Goal: Transaction & Acquisition: Download file/media

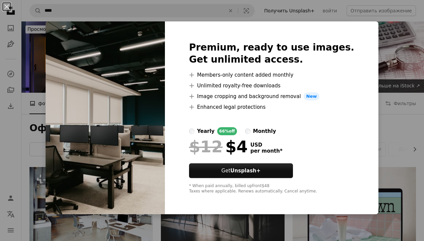
scroll to position [322, 0]
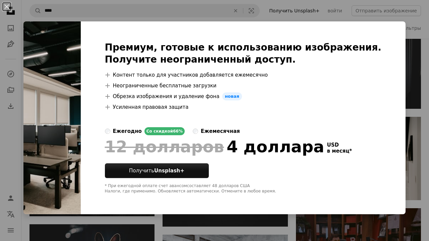
click at [81, 30] on img at bounding box center [51, 117] width 57 height 193
click at [81, 79] on img at bounding box center [51, 117] width 57 height 193
click at [7, 6] on button "An X shape" at bounding box center [7, 7] width 8 height 8
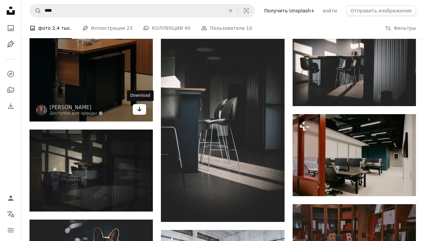
click at [138, 109] on icon "Arrow pointing down" at bounding box center [139, 109] width 5 height 8
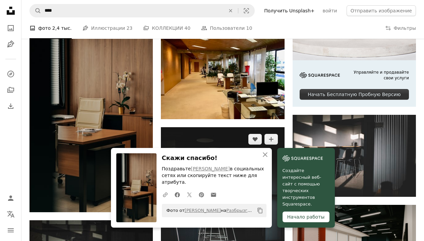
scroll to position [225, 0]
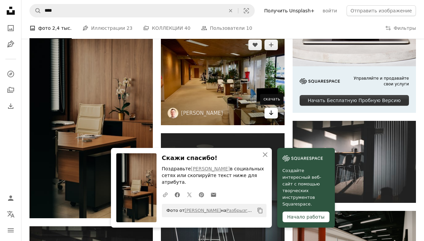
click at [269, 112] on icon "Arrow pointing down" at bounding box center [271, 113] width 5 height 8
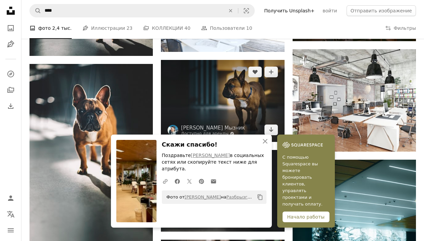
scroll to position [568, 0]
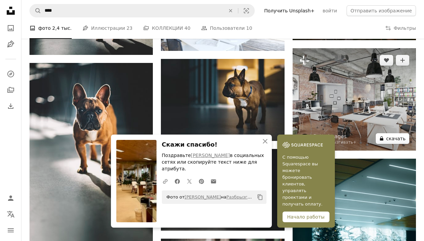
click at [395, 135] on button "A lock скачать" at bounding box center [393, 138] width 34 height 11
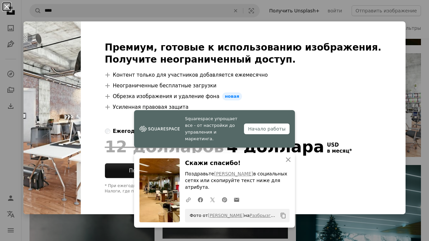
click at [8, 6] on button "An X shape" at bounding box center [7, 7] width 8 height 8
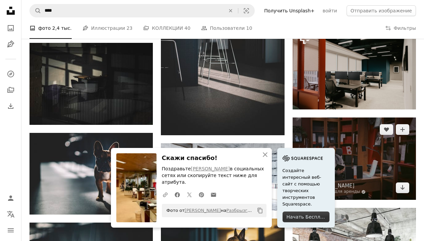
scroll to position [405, 0]
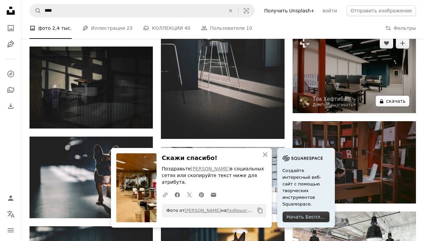
click at [391, 99] on button "A lock скачать" at bounding box center [393, 101] width 34 height 11
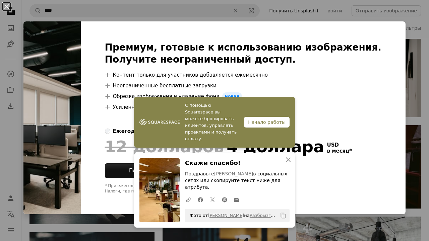
click at [6, 5] on button "An X shape" at bounding box center [7, 7] width 8 height 8
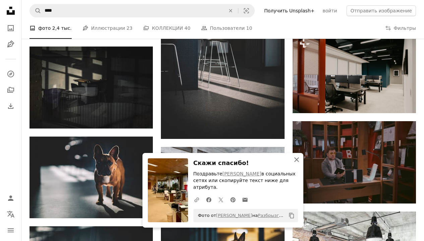
click at [299, 164] on icon "An X shape" at bounding box center [297, 160] width 8 height 8
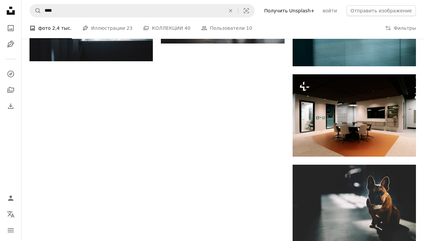
scroll to position [879, 0]
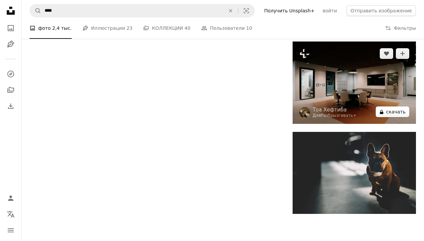
click at [387, 107] on button "A lock скачать" at bounding box center [393, 112] width 34 height 11
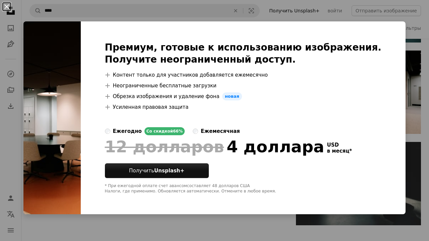
click at [6, 5] on button "An X shape" at bounding box center [7, 7] width 8 height 8
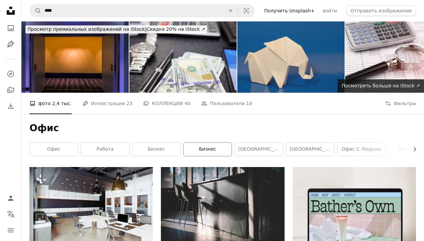
click at [218, 150] on link "Бизнес" at bounding box center [208, 149] width 48 height 13
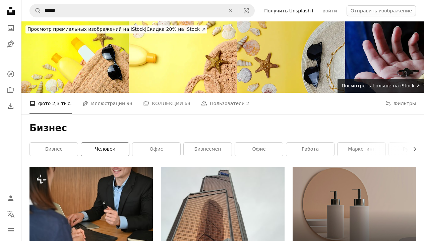
click at [116, 152] on link "Человек" at bounding box center [105, 149] width 48 height 13
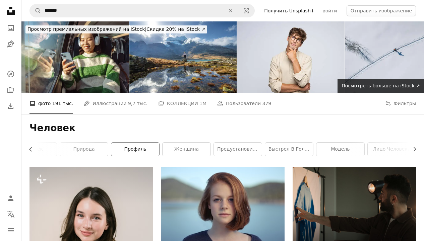
scroll to position [0, 226]
click at [33, 148] on icon "Chevron left" at bounding box center [31, 149] width 7 height 7
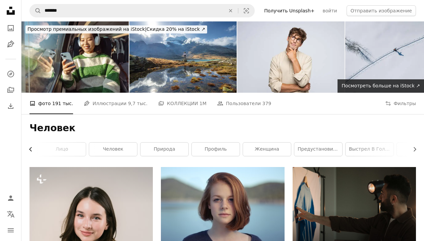
scroll to position [0, 126]
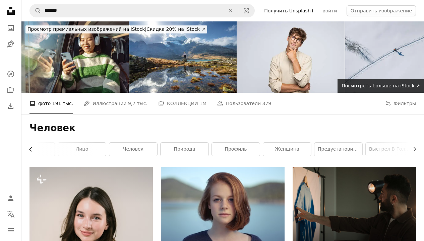
click at [28, 148] on icon "Chevron left" at bounding box center [31, 149] width 7 height 7
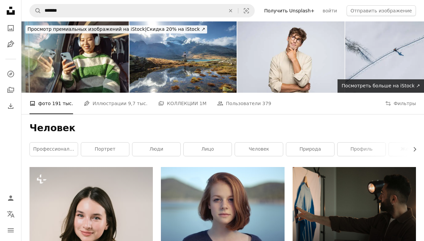
click at [28, 148] on div "Человек Chevron right Профессиональный Портрет люди Лицо Человек природа профил…" at bounding box center [222, 140] width 403 height 53
